Goal: Navigation & Orientation: Go to known website

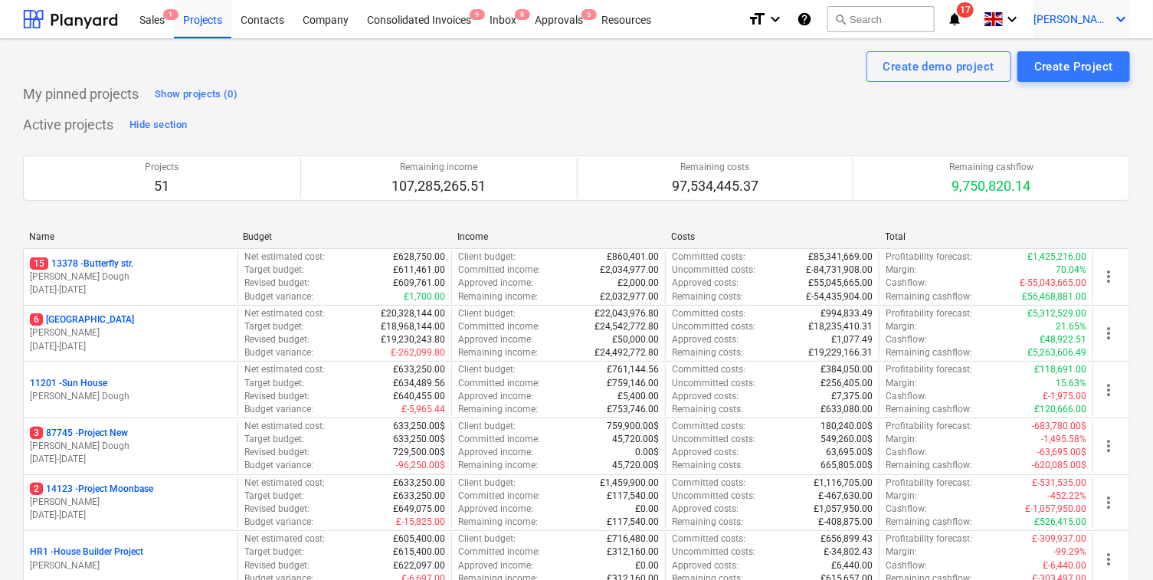
click at [1089, 15] on span "[PERSON_NAME]" at bounding box center [1071, 19] width 77 height 12
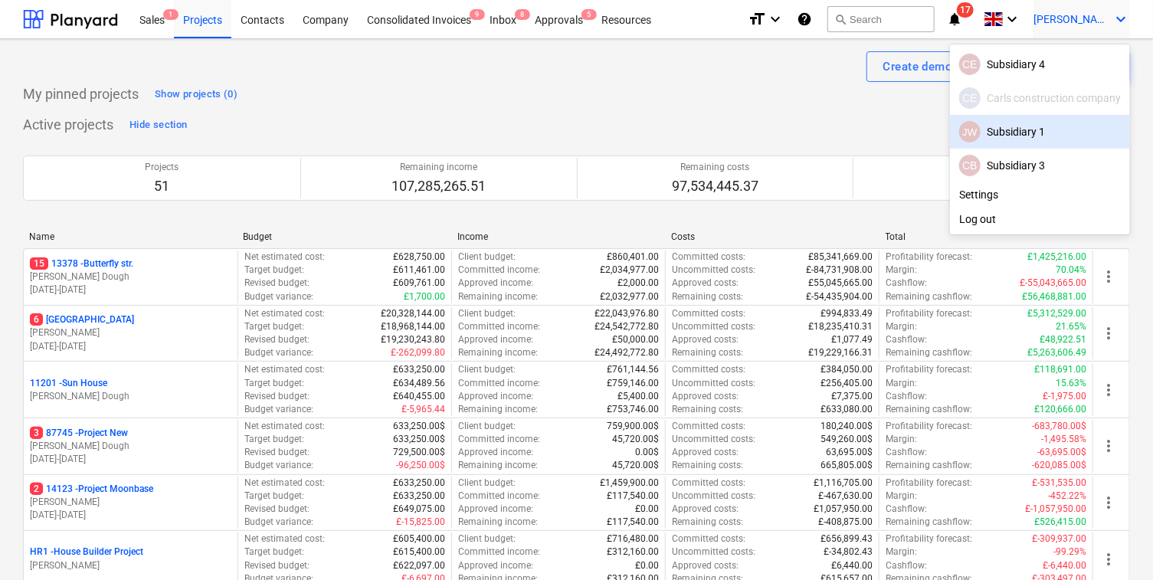
click at [1016, 121] on div "JW Subsidiary 1" at bounding box center [1040, 131] width 162 height 21
